Goal: Transaction & Acquisition: Subscribe to service/newsletter

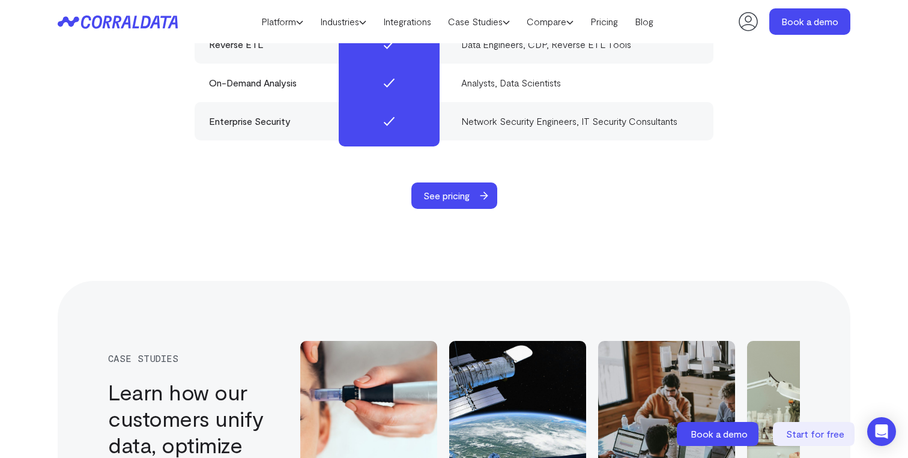
scroll to position [3876, 0]
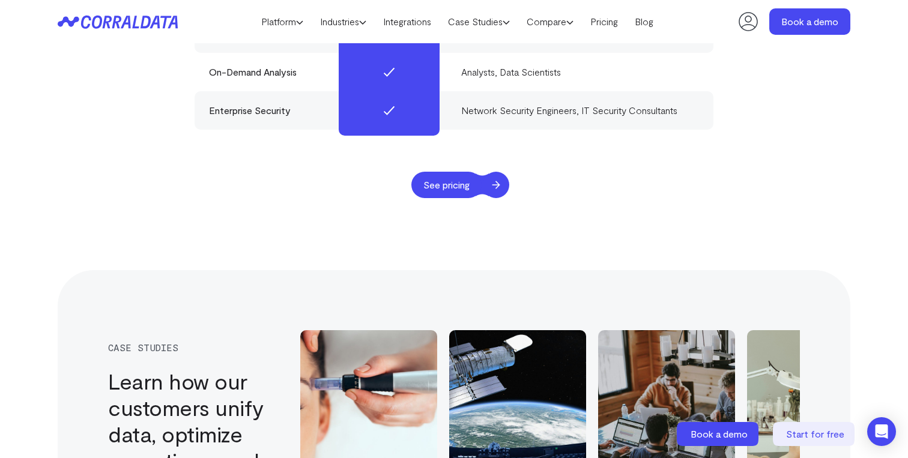
click at [422, 173] on span "See pricing" at bounding box center [446, 185] width 70 height 26
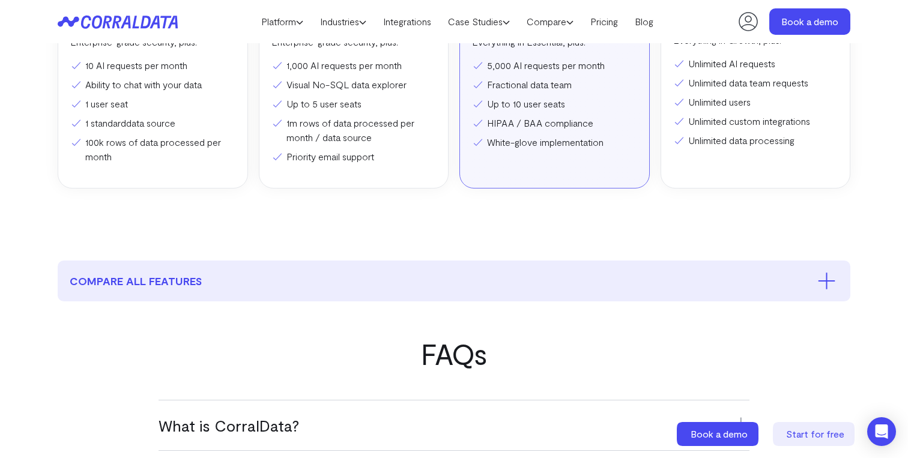
scroll to position [315, 0]
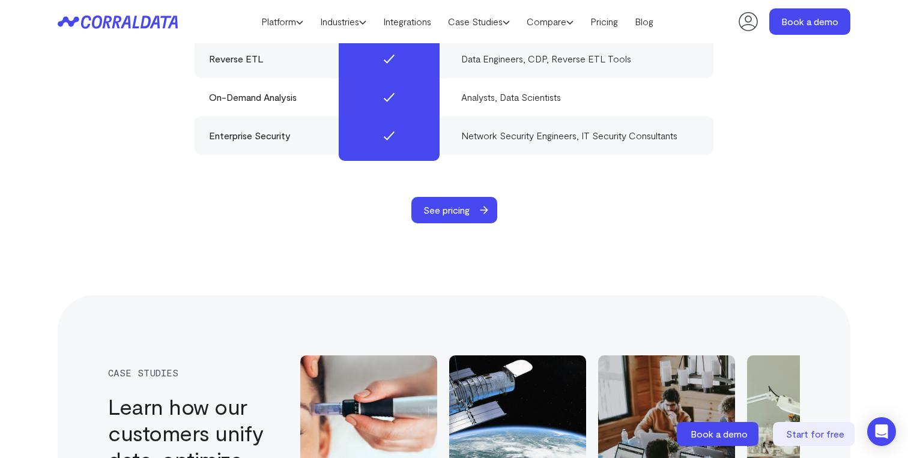
scroll to position [3876, 0]
